Goal: Navigation & Orientation: Find specific page/section

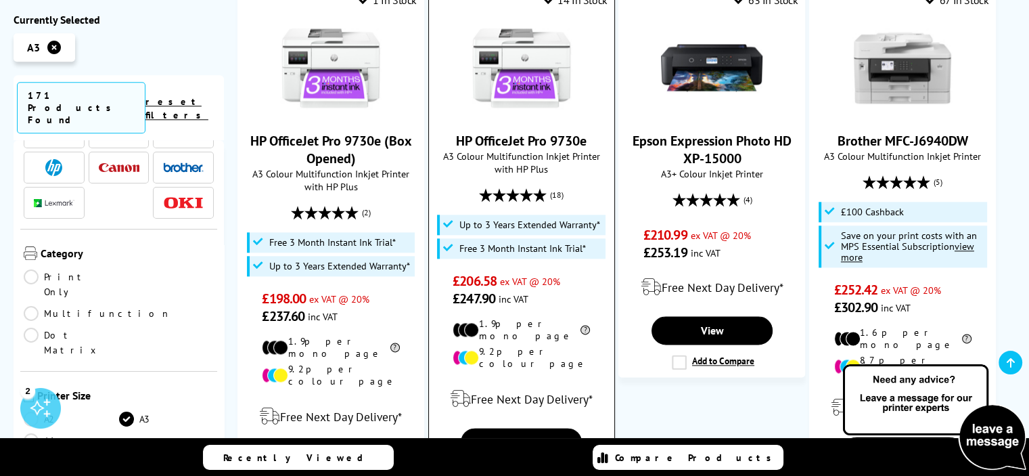
scroll to position [1827, 0]
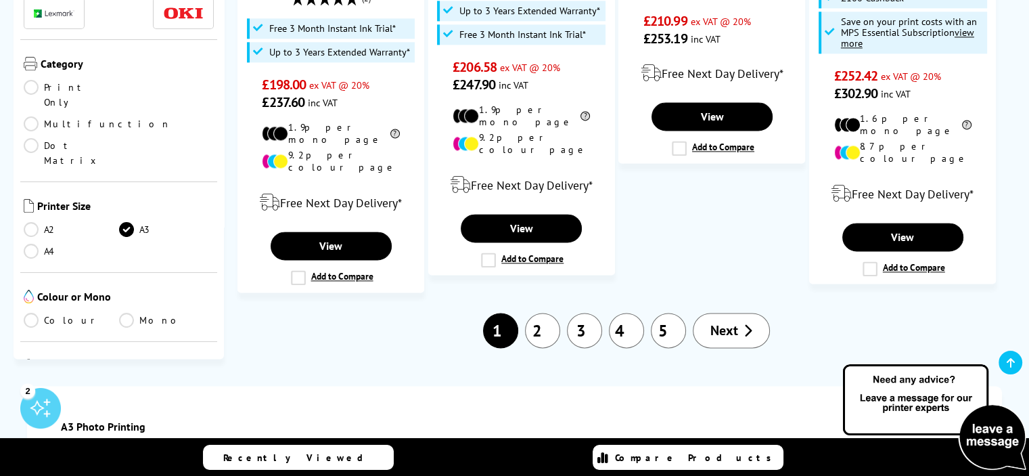
click at [725, 321] on span "Next" at bounding box center [725, 330] width 28 height 18
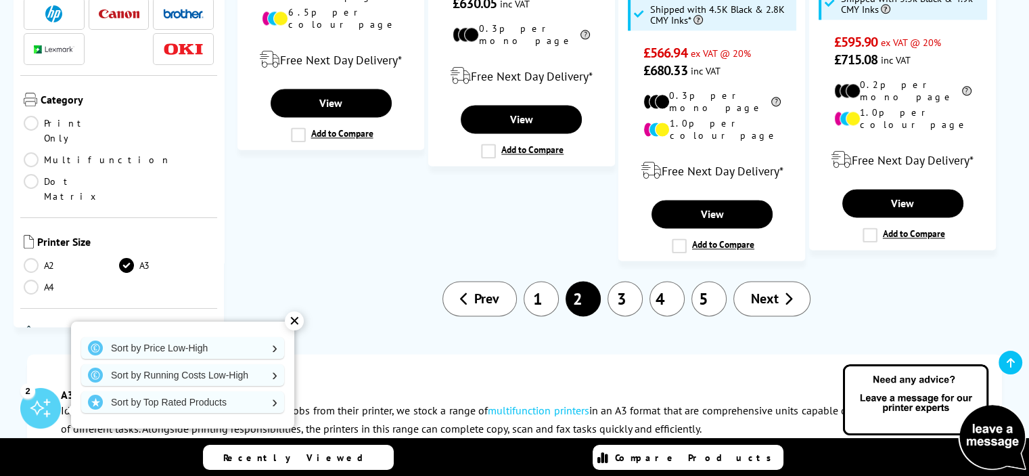
scroll to position [1895, 0]
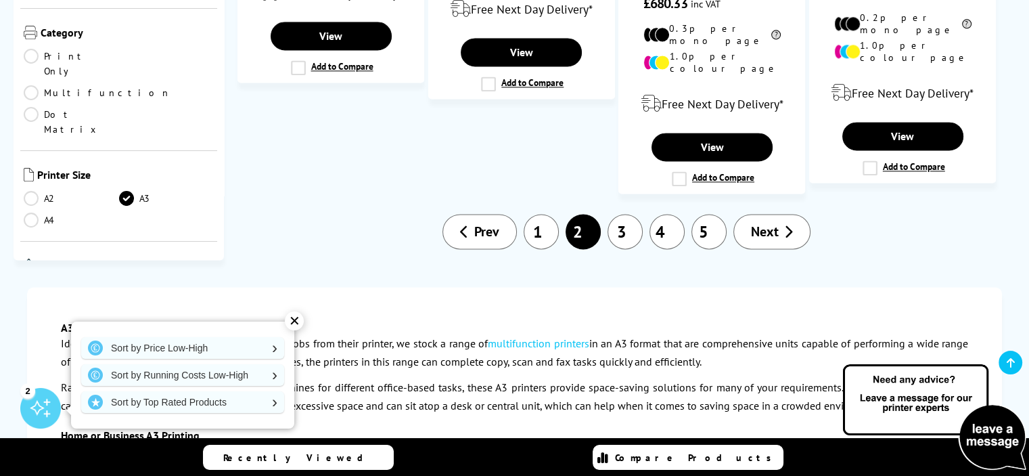
click at [483, 223] on span "Prev" at bounding box center [486, 232] width 25 height 18
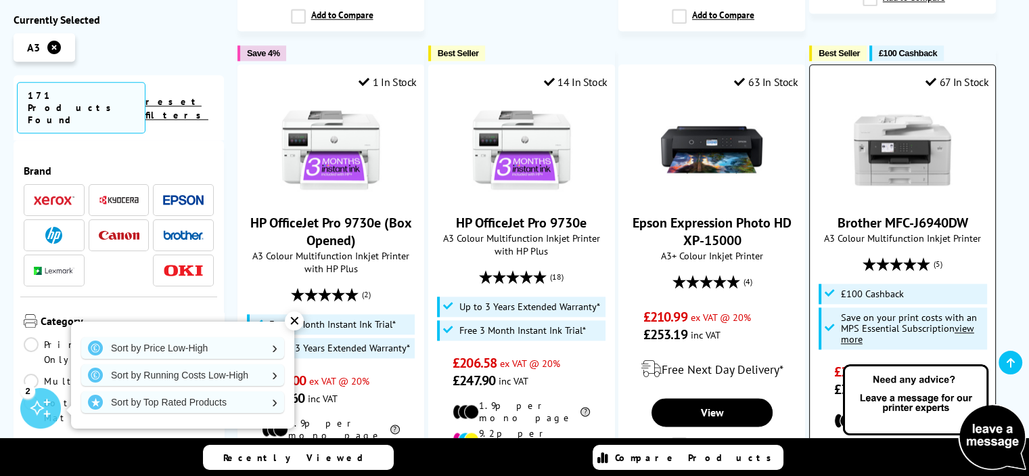
scroll to position [1421, 0]
